Goal: Obtain resource: Download file/media

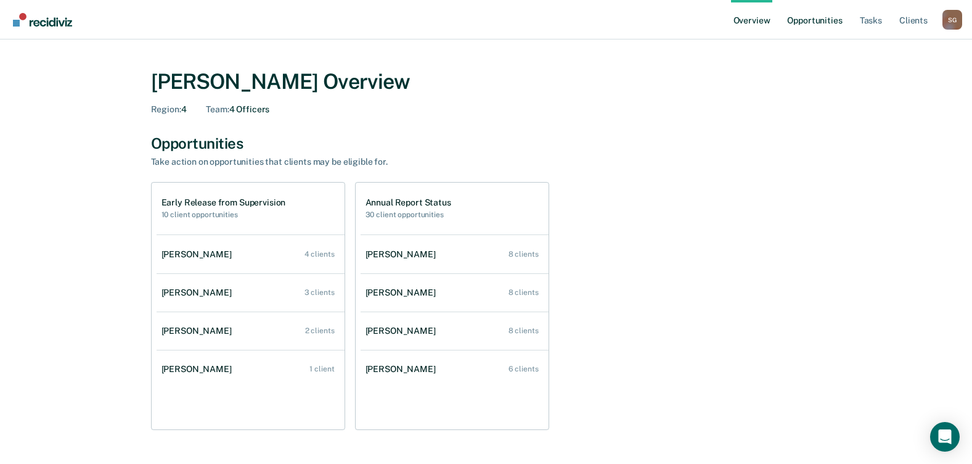
click at [814, 17] on link "Opportunities" at bounding box center [815, 19] width 60 height 39
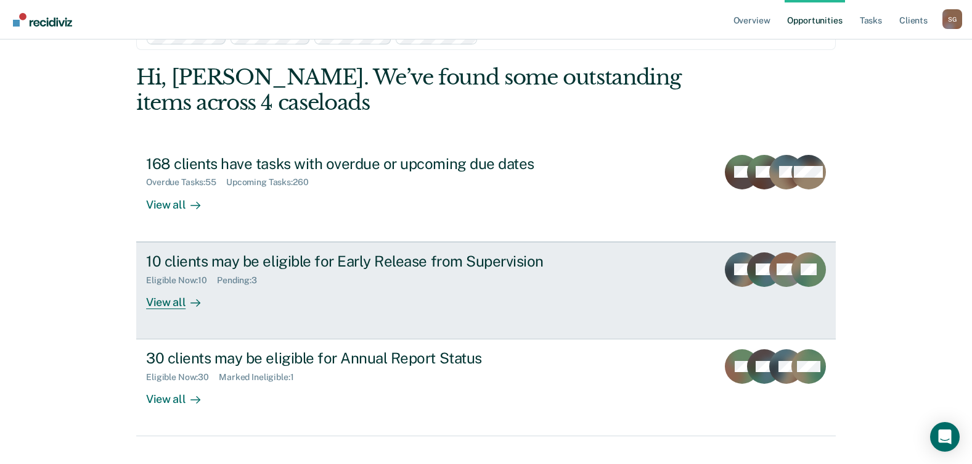
scroll to position [60, 0]
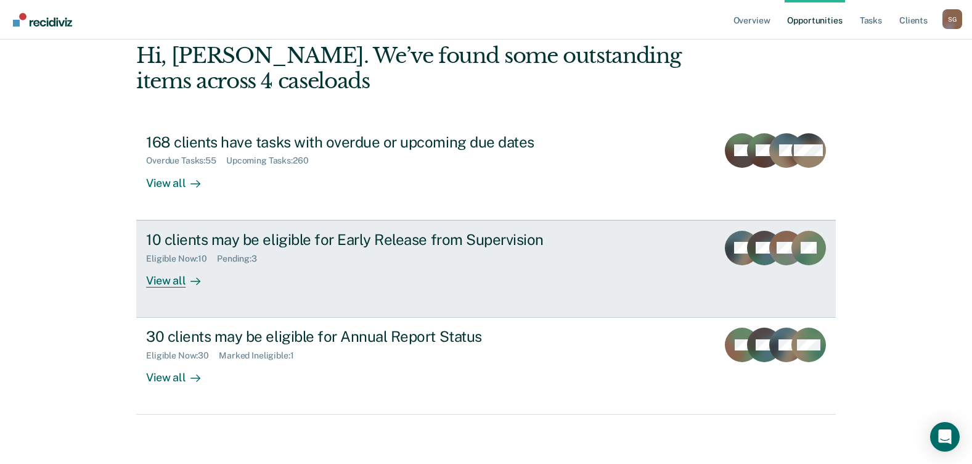
click at [176, 280] on div "View all" at bounding box center [180, 275] width 69 height 24
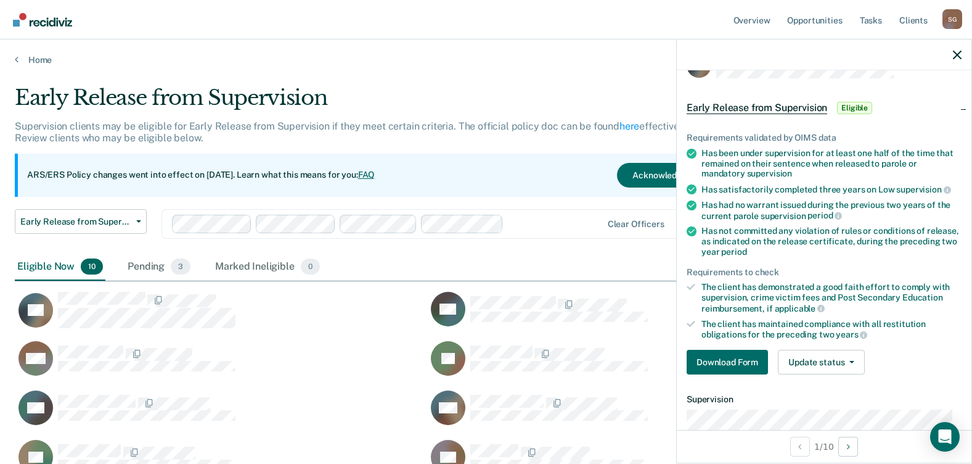
scroll to position [62, 0]
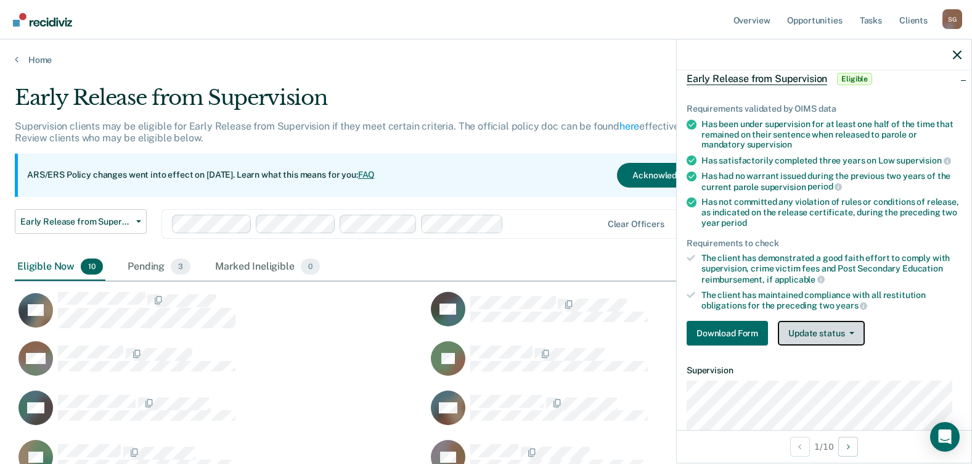
click at [800, 335] on button "Update status" at bounding box center [821, 333] width 87 height 25
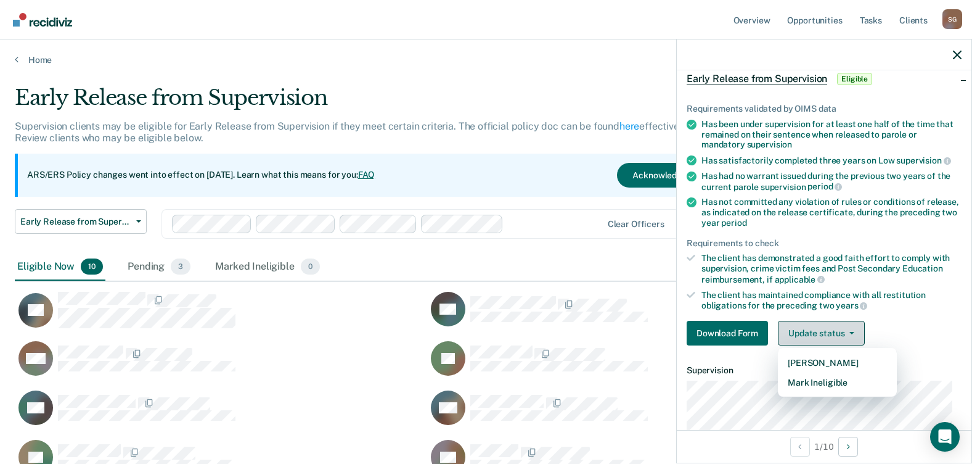
click at [800, 335] on button "Update status" at bounding box center [821, 333] width 87 height 25
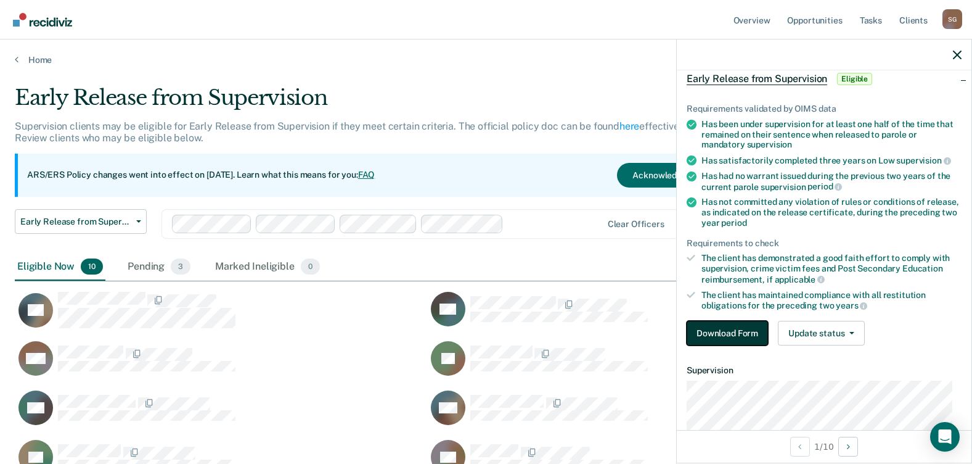
click at [721, 333] on button "Download Form" at bounding box center [727, 333] width 81 height 25
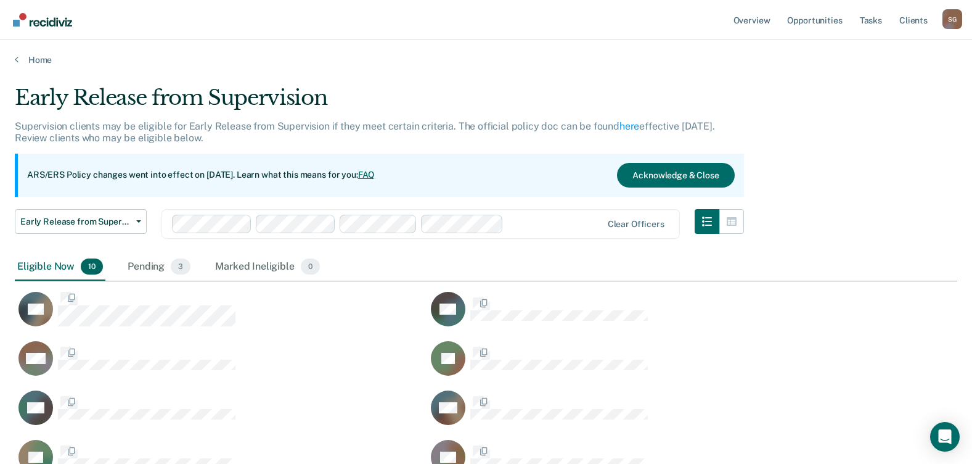
scroll to position [439, 933]
